Goal: Navigation & Orientation: Find specific page/section

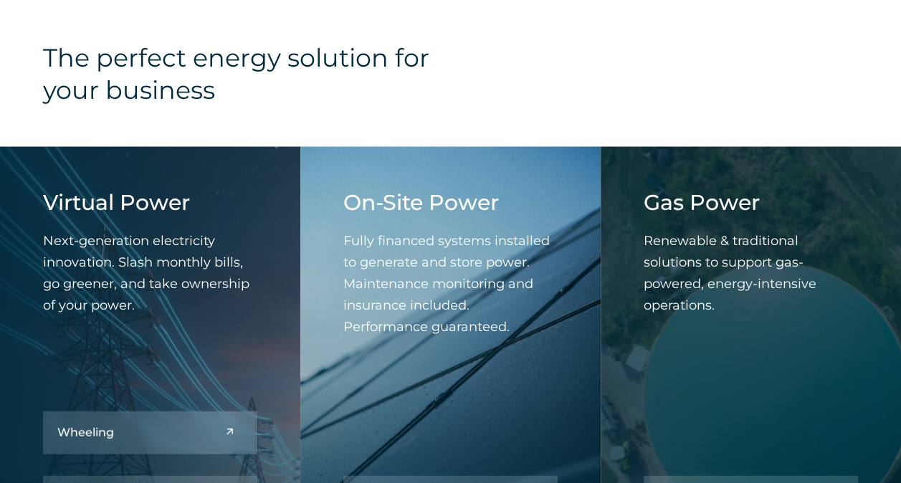
scroll to position [1561, 0]
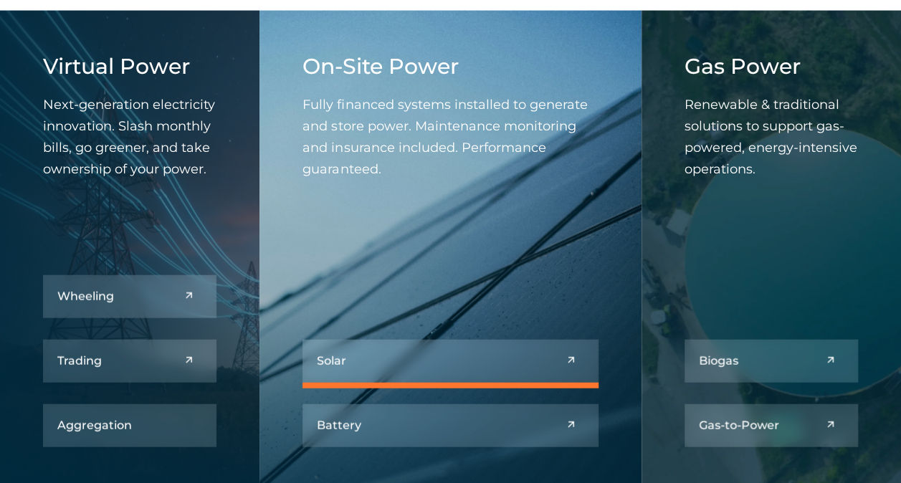
click at [572, 360] on link at bounding box center [450, 361] width 295 height 43
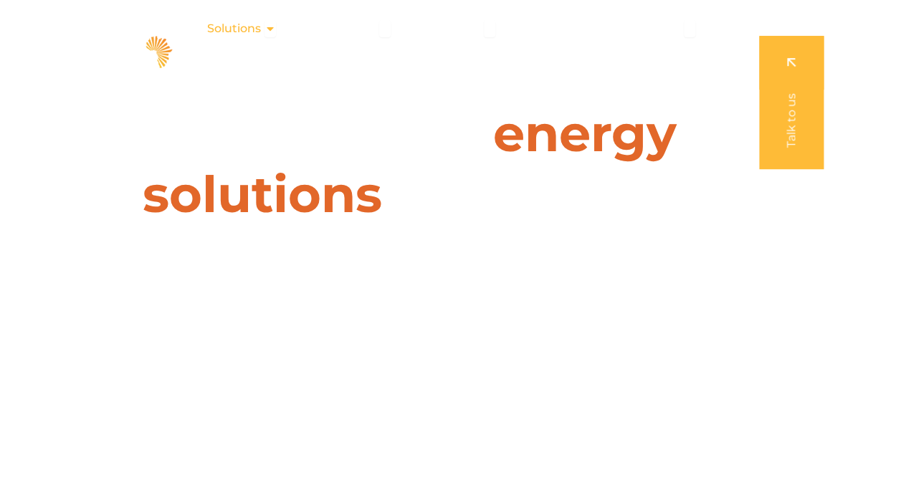
click at [270, 27] on icon "Menu" at bounding box center [270, 28] width 11 height 11
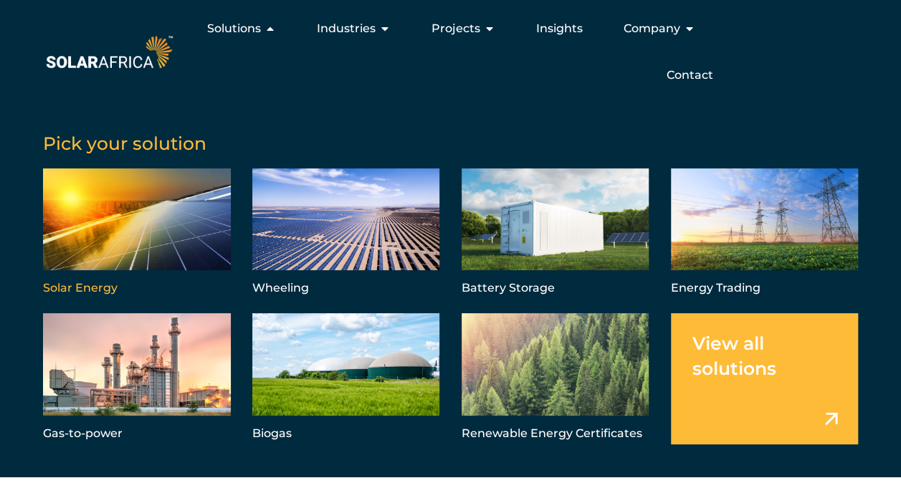
click at [90, 267] on link "Menu" at bounding box center [137, 233] width 188 height 130
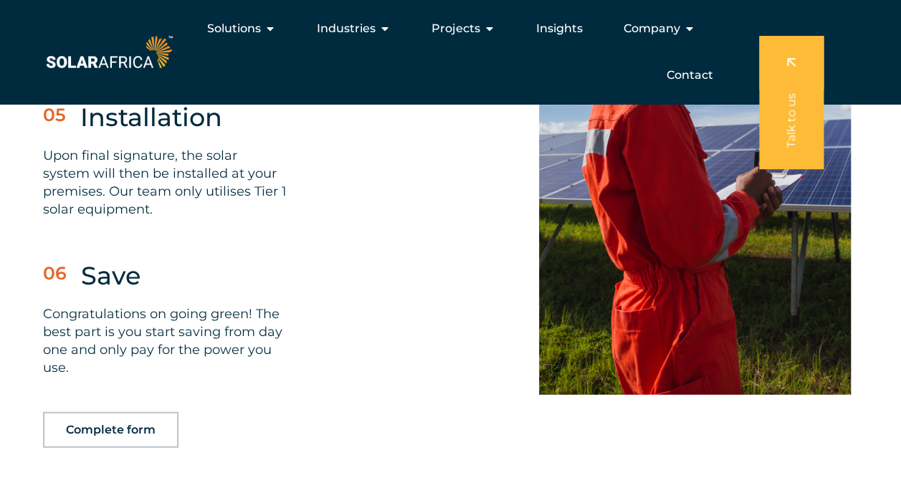
scroll to position [4371, 0]
